Goal: Information Seeking & Learning: Check status

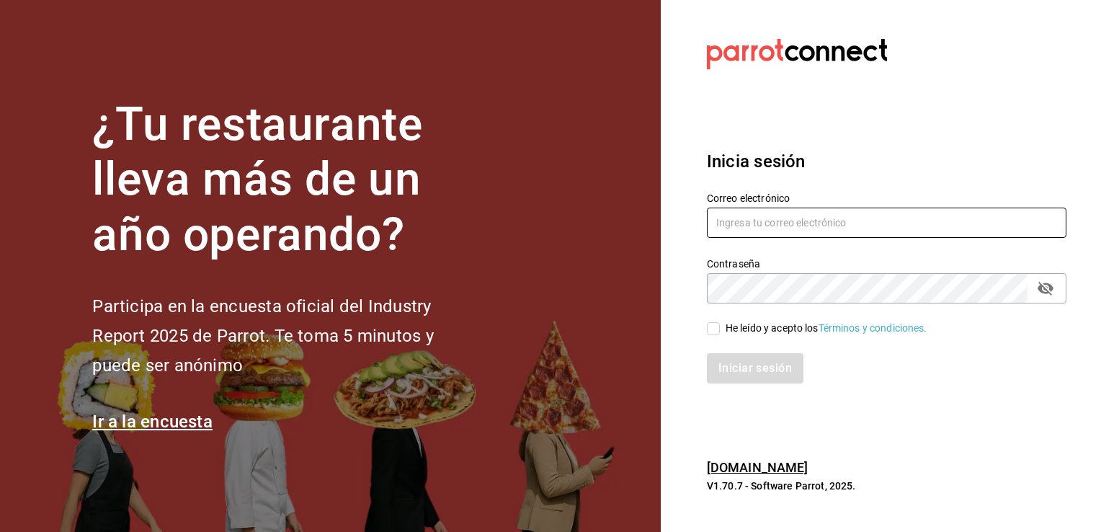
type input "[PERSON_NAME][EMAIL_ADDRESS][PERSON_NAME][DOMAIN_NAME]"
click at [708, 331] on input "He leído y acepto los Términos y condiciones." at bounding box center [713, 328] width 13 height 13
checkbox input "true"
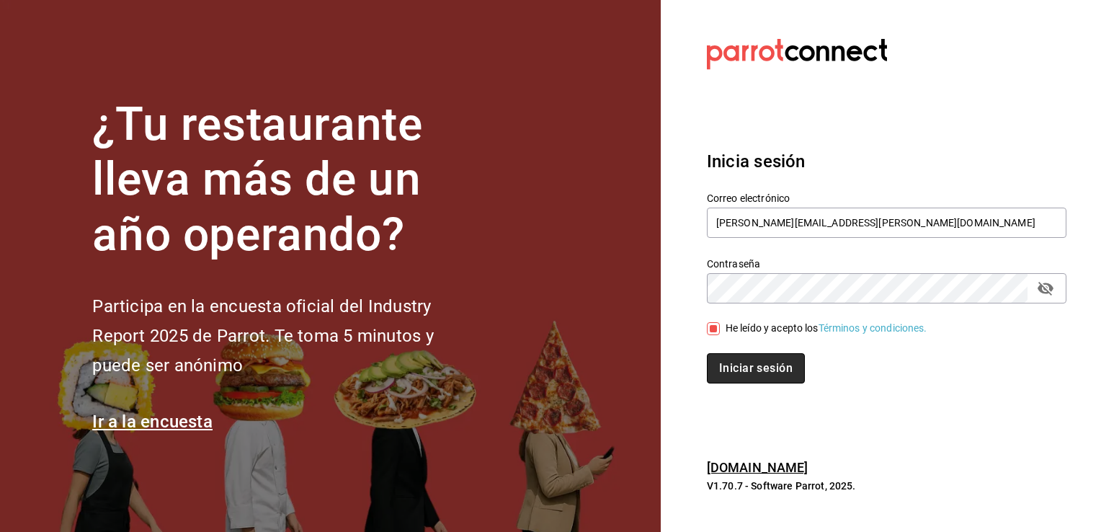
click at [721, 367] on button "Iniciar sesión" at bounding box center [756, 368] width 98 height 30
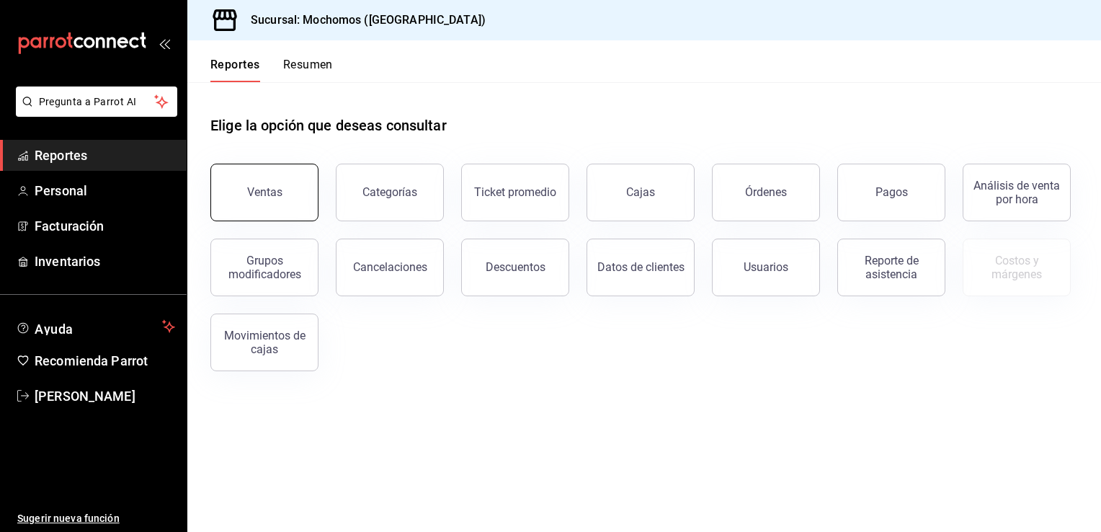
click at [291, 179] on button "Ventas" at bounding box center [264, 193] width 108 height 58
